Goal: Task Accomplishment & Management: Manage account settings

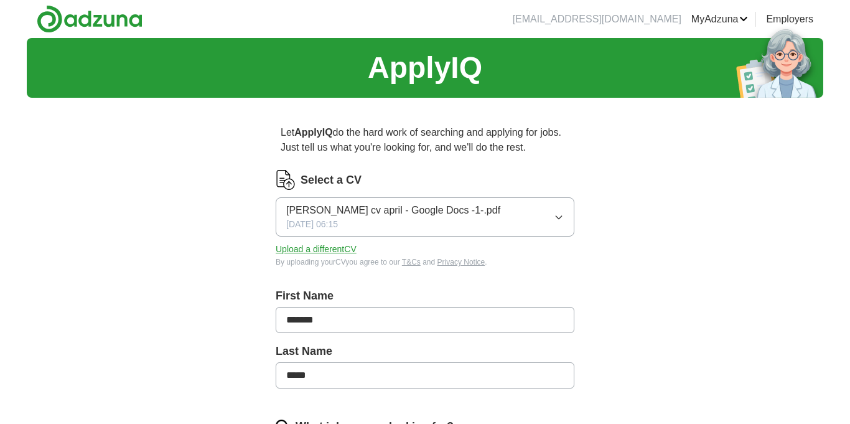
click at [336, 250] on button "Upload a different CV" at bounding box center [316, 249] width 81 height 13
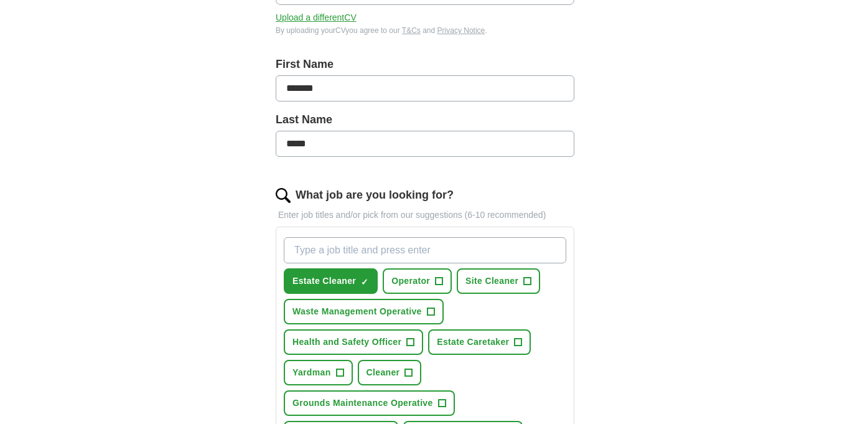
scroll to position [263, 0]
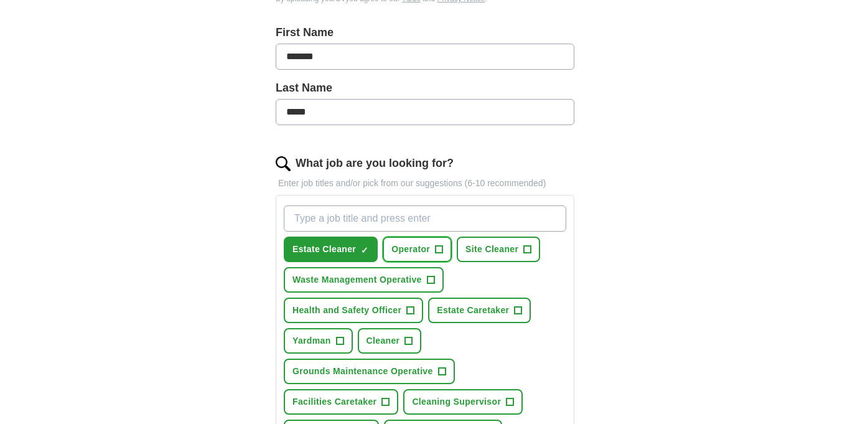
click at [435, 250] on button "Operator +" at bounding box center [417, 249] width 69 height 26
click at [435, 250] on button "Operator ✓ ×" at bounding box center [417, 249] width 69 height 26
click at [0, 0] on span "×" at bounding box center [0, 0] width 0 height 0
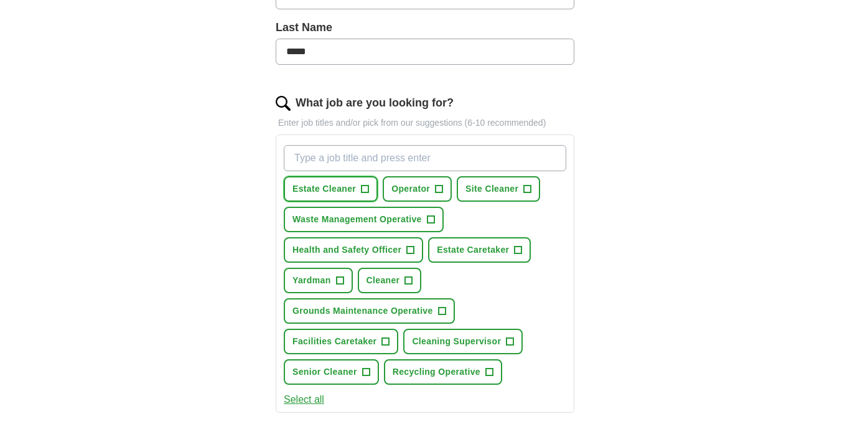
scroll to position [335, 0]
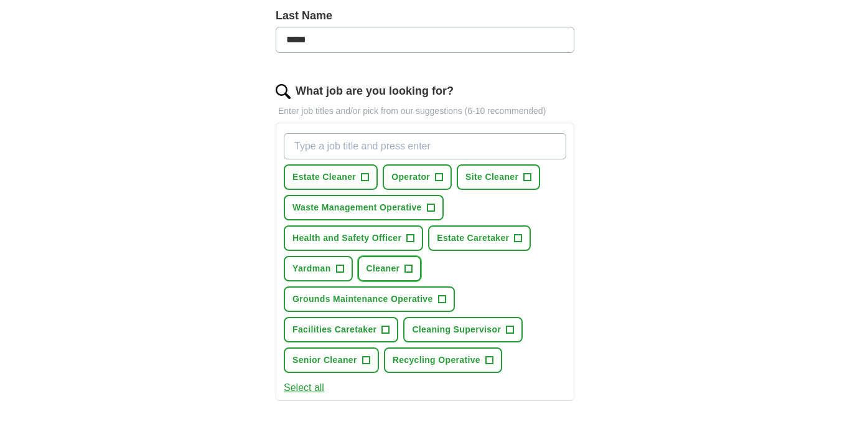
click at [408, 268] on span "+" at bounding box center [408, 269] width 7 height 10
click at [365, 178] on span "+" at bounding box center [364, 177] width 7 height 10
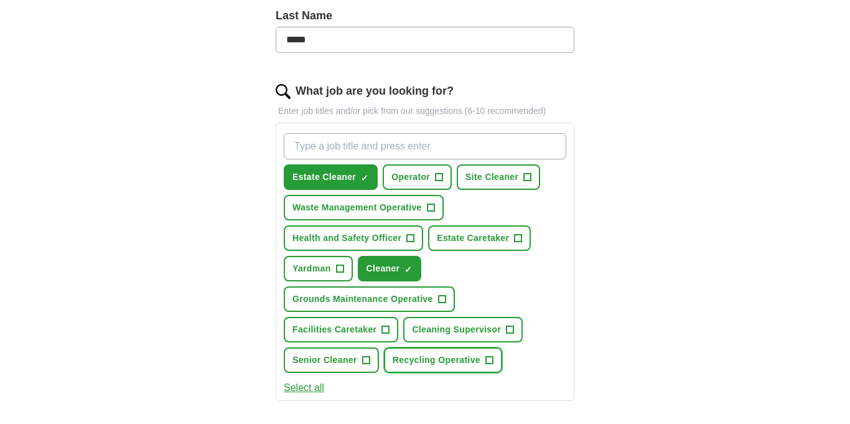
click at [493, 361] on span "+" at bounding box center [488, 360] width 7 height 10
click at [334, 266] on button "Yardman +" at bounding box center [318, 269] width 69 height 26
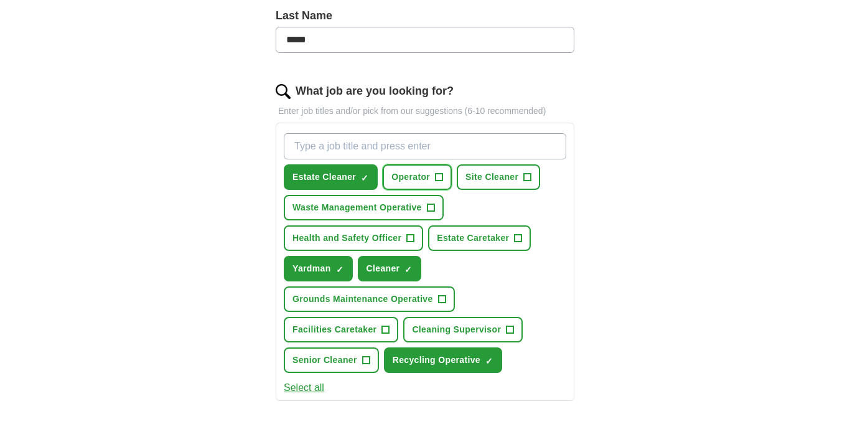
click at [445, 179] on button "Operator +" at bounding box center [417, 177] width 69 height 26
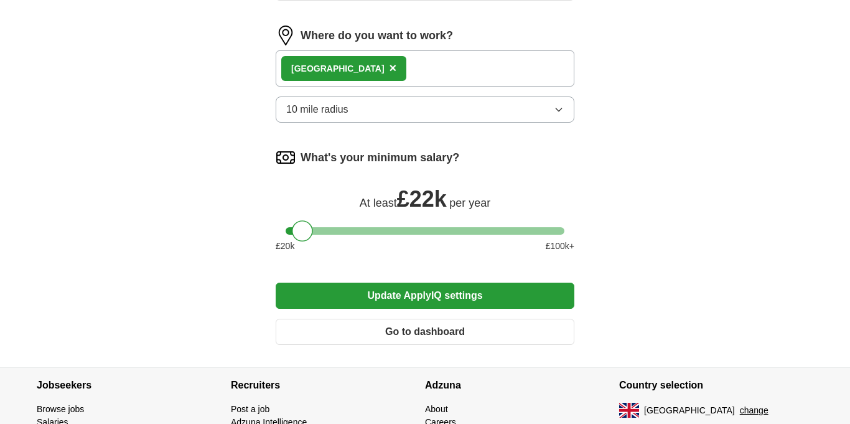
scroll to position [738, 0]
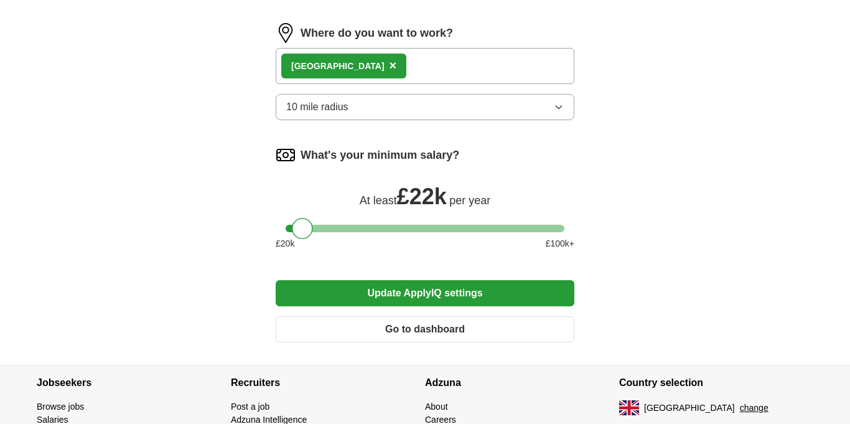
click at [486, 300] on button "Update ApplyIQ settings" at bounding box center [425, 293] width 299 height 26
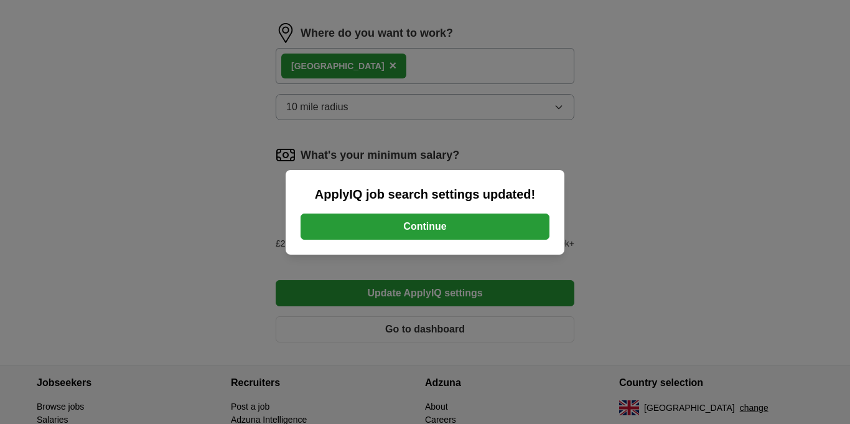
click at [487, 231] on button "Continue" at bounding box center [425, 226] width 249 height 26
